Goal: Understand site structure: Understand site structure

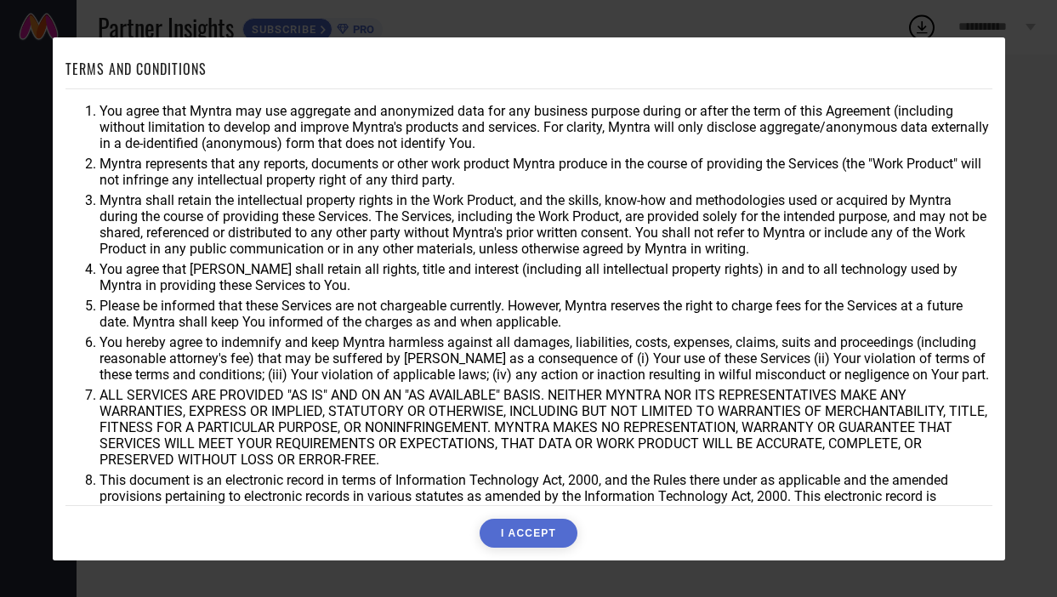
click at [516, 538] on button "I ACCEPT" at bounding box center [529, 533] width 98 height 29
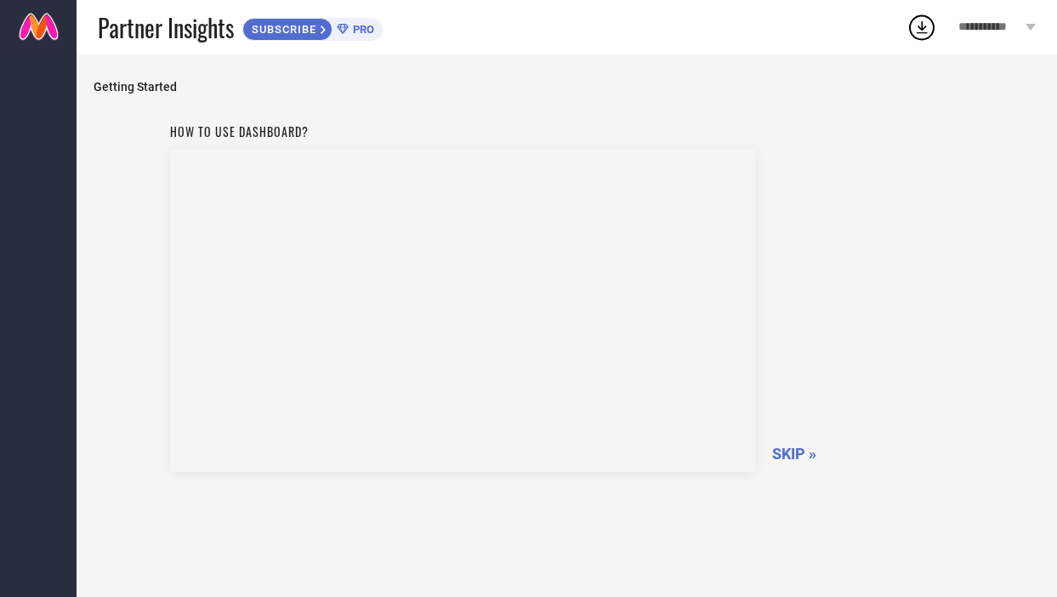
click at [1029, 25] on icon at bounding box center [1031, 27] width 10 height 7
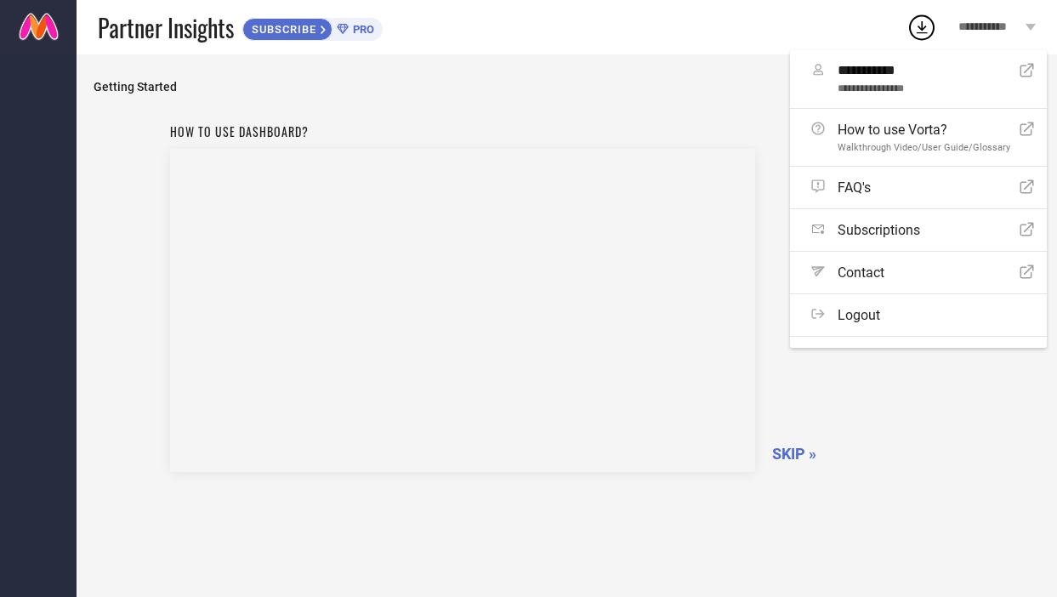
click at [1029, 25] on icon at bounding box center [1031, 27] width 10 height 7
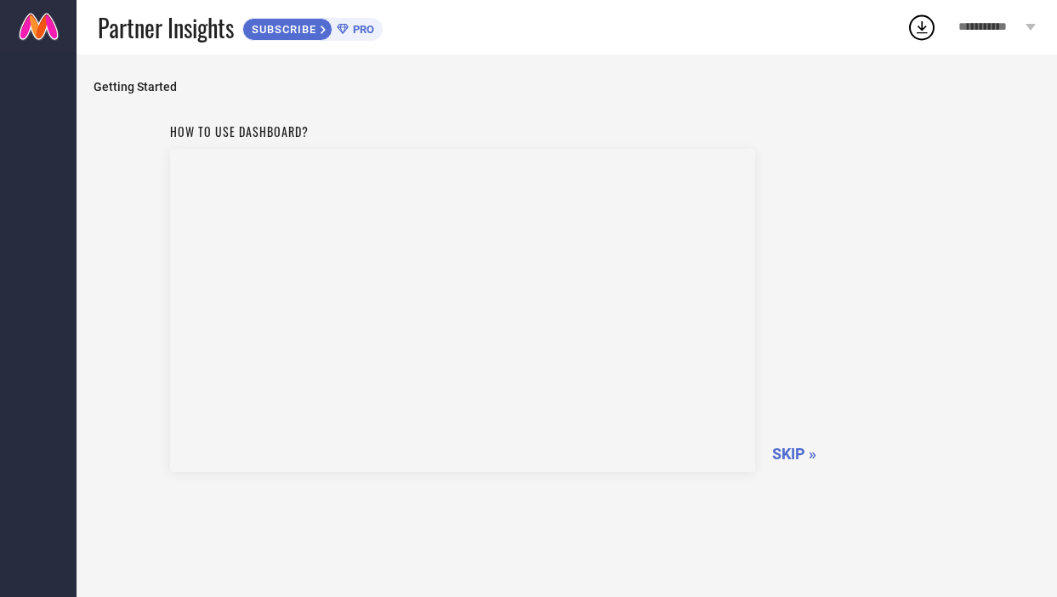
click at [1029, 25] on icon at bounding box center [1031, 27] width 10 height 7
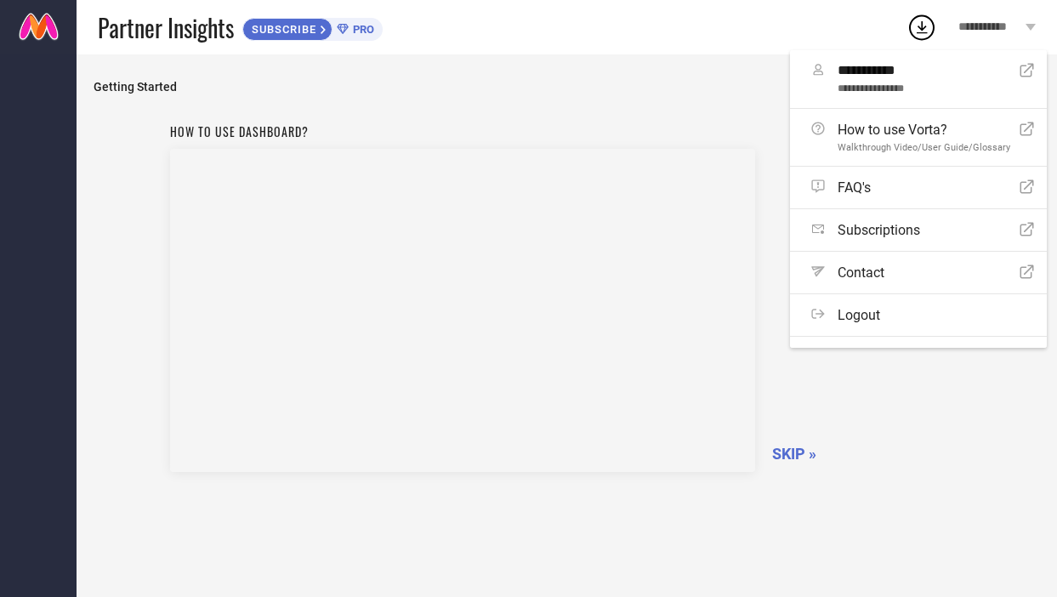
click at [1029, 25] on icon at bounding box center [1031, 27] width 10 height 7
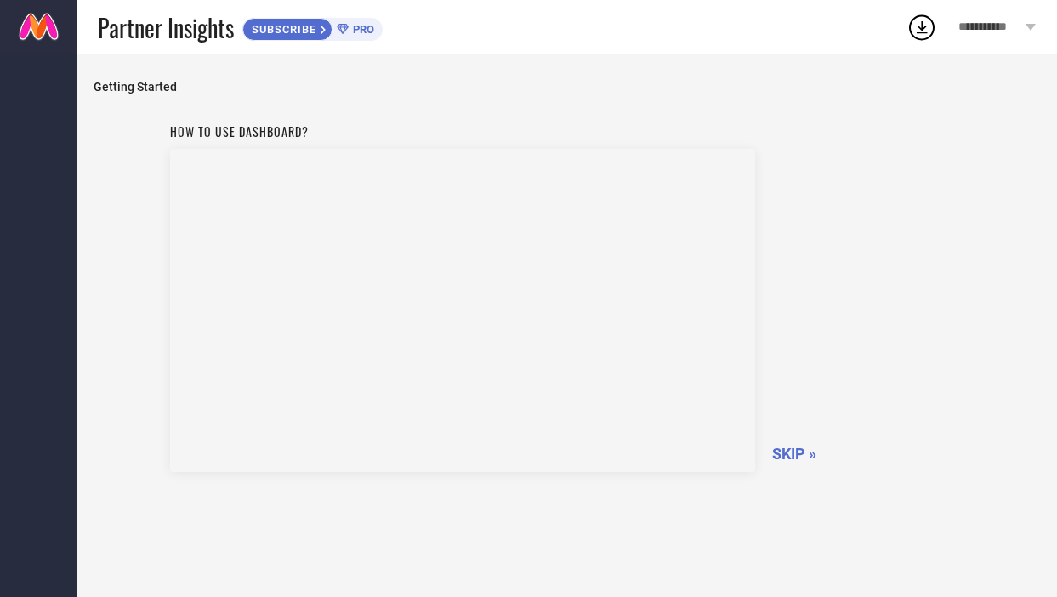
click at [362, 33] on span "PRO" at bounding box center [362, 29] width 26 height 13
